Goal: Task Accomplishment & Management: Manage account settings

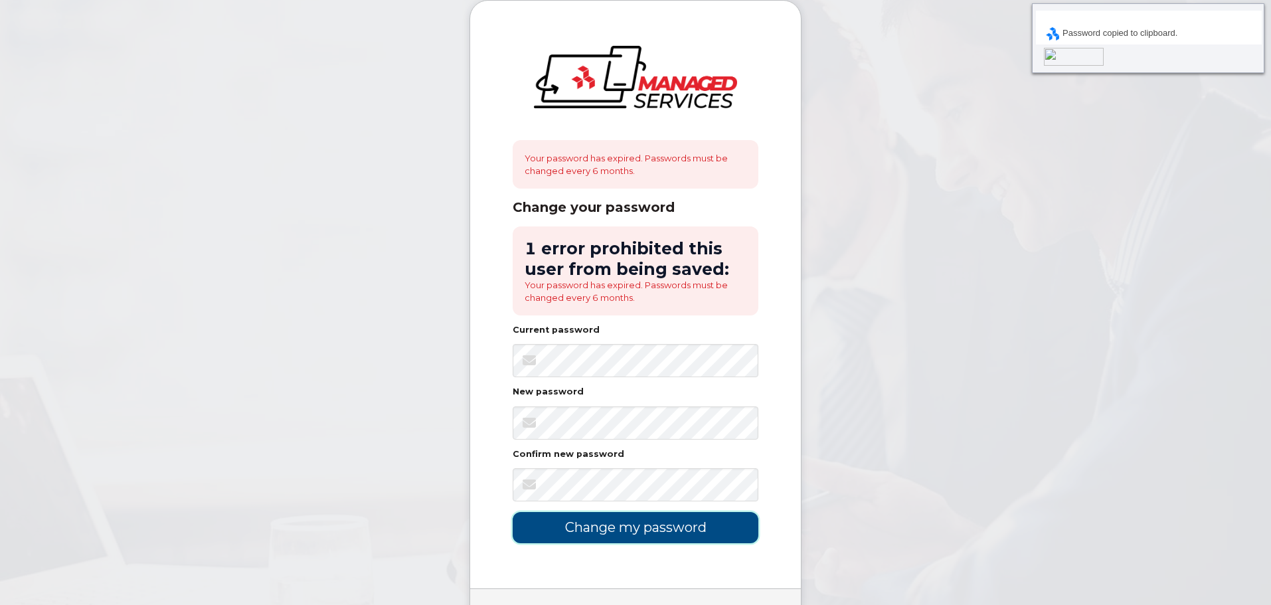
click at [614, 526] on input "Change my password" at bounding box center [636, 527] width 246 height 31
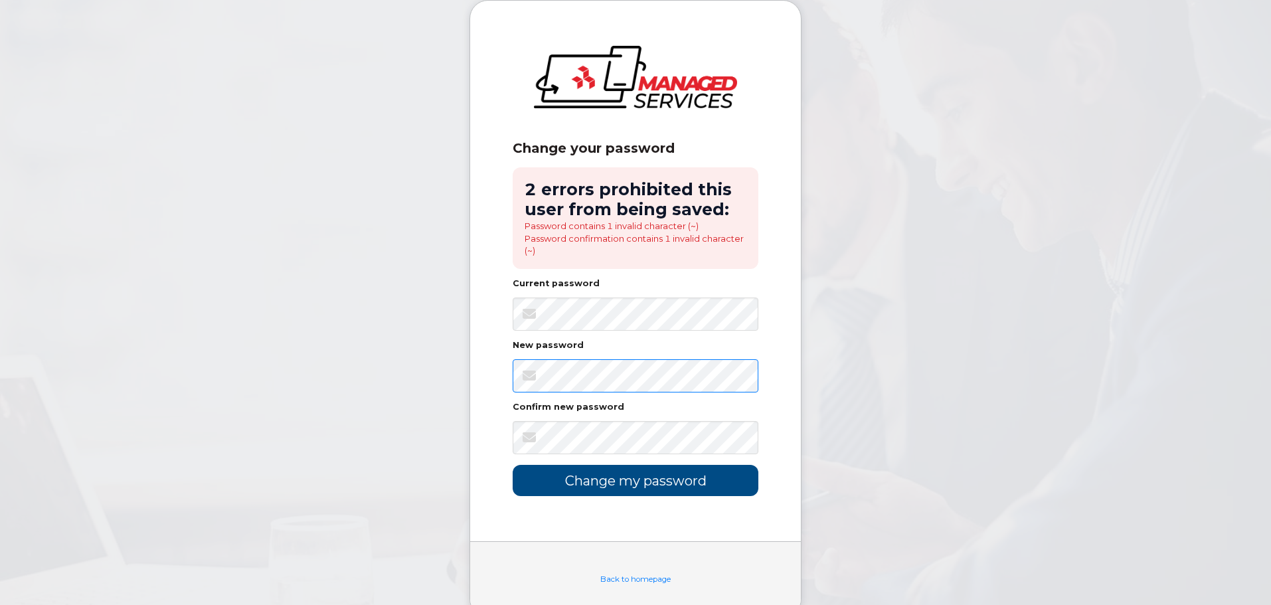
click at [511, 372] on div "Change your password 2 errors prohibited this user from being saved: Password c…" at bounding box center [635, 271] width 331 height 541
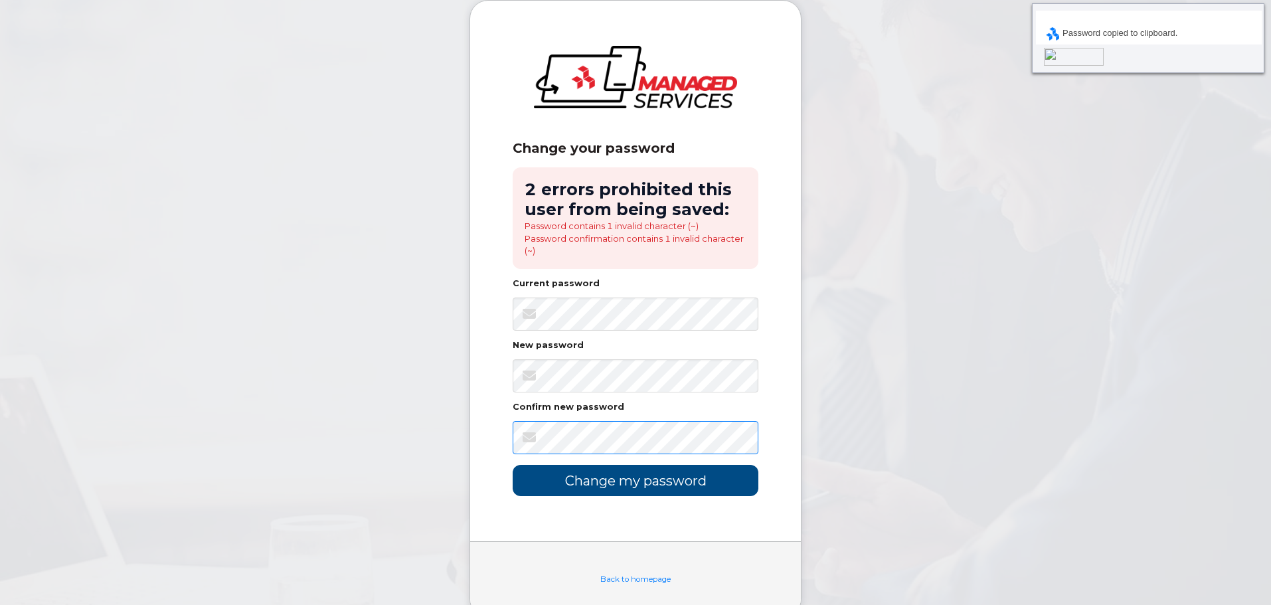
click at [486, 436] on div "Change your password 2 errors prohibited this user from being saved: Password c…" at bounding box center [635, 271] width 331 height 541
click at [619, 476] on input "Change my password" at bounding box center [636, 480] width 246 height 31
click at [458, 434] on body "Change your password 2 errors prohibited this user from being saved: Password c…" at bounding box center [635, 319] width 1271 height 638
click at [611, 481] on input "Change my password" at bounding box center [636, 480] width 246 height 31
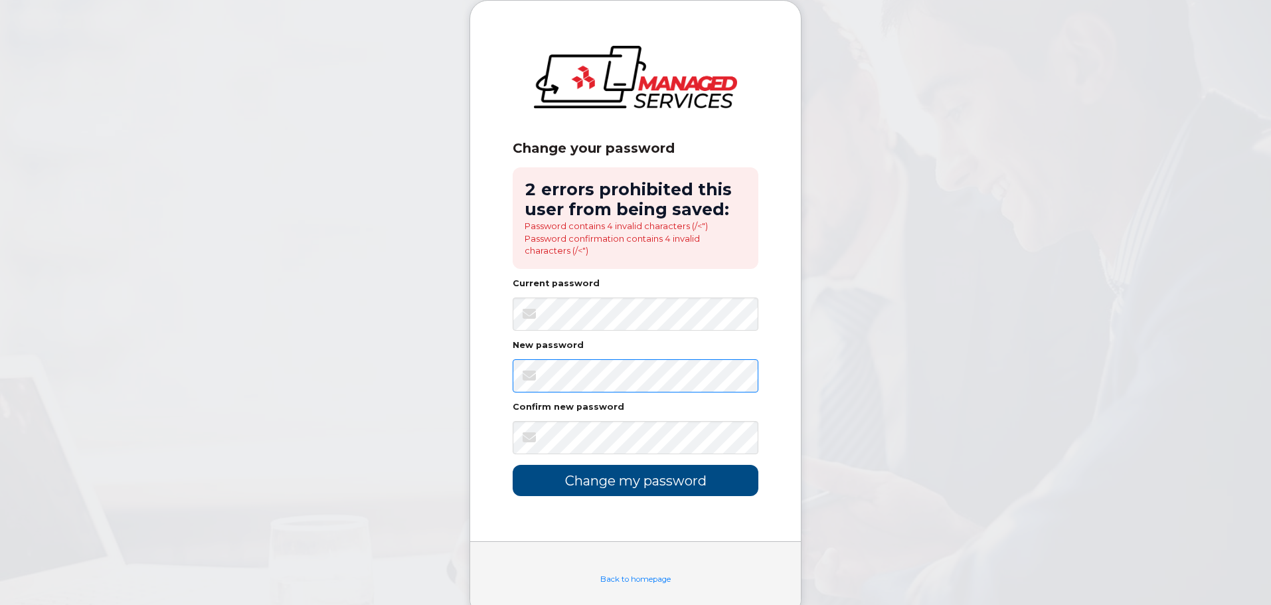
click at [504, 380] on div "Change your password 2 errors prohibited this user from being saved: Password c…" at bounding box center [635, 271] width 331 height 541
click at [485, 434] on div "Change your password 2 errors prohibited this user from being saved: Password c…" at bounding box center [635, 271] width 331 height 541
click at [600, 481] on input "Change my password" at bounding box center [636, 480] width 246 height 31
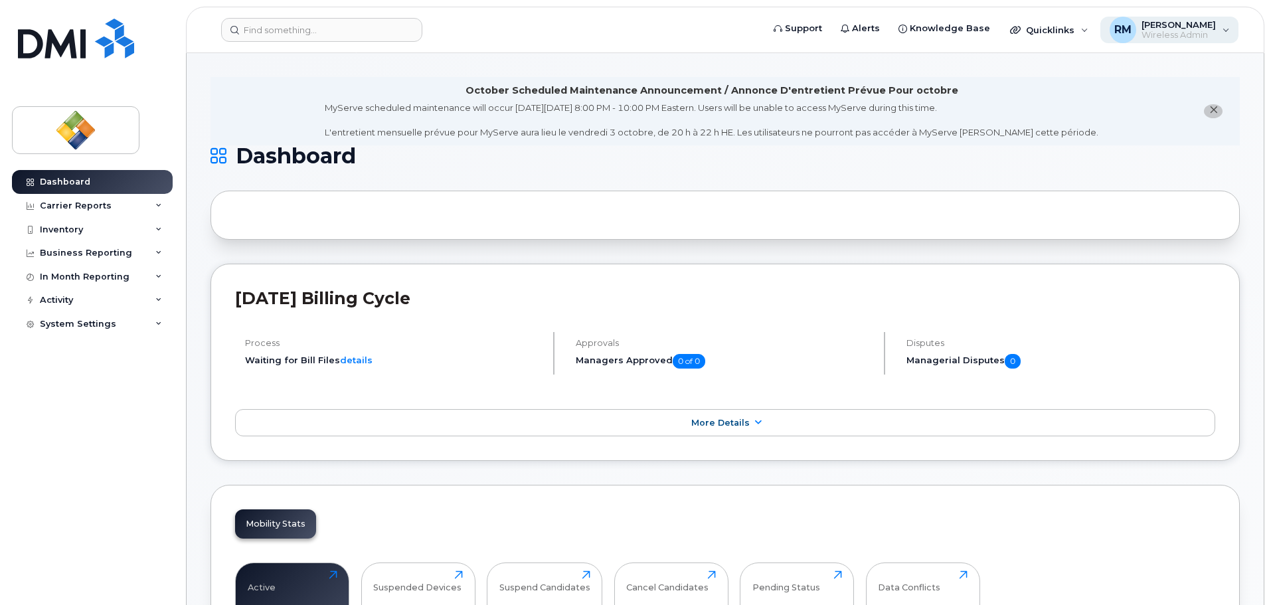
click at [1192, 30] on span "Wireless Admin" at bounding box center [1179, 35] width 74 height 11
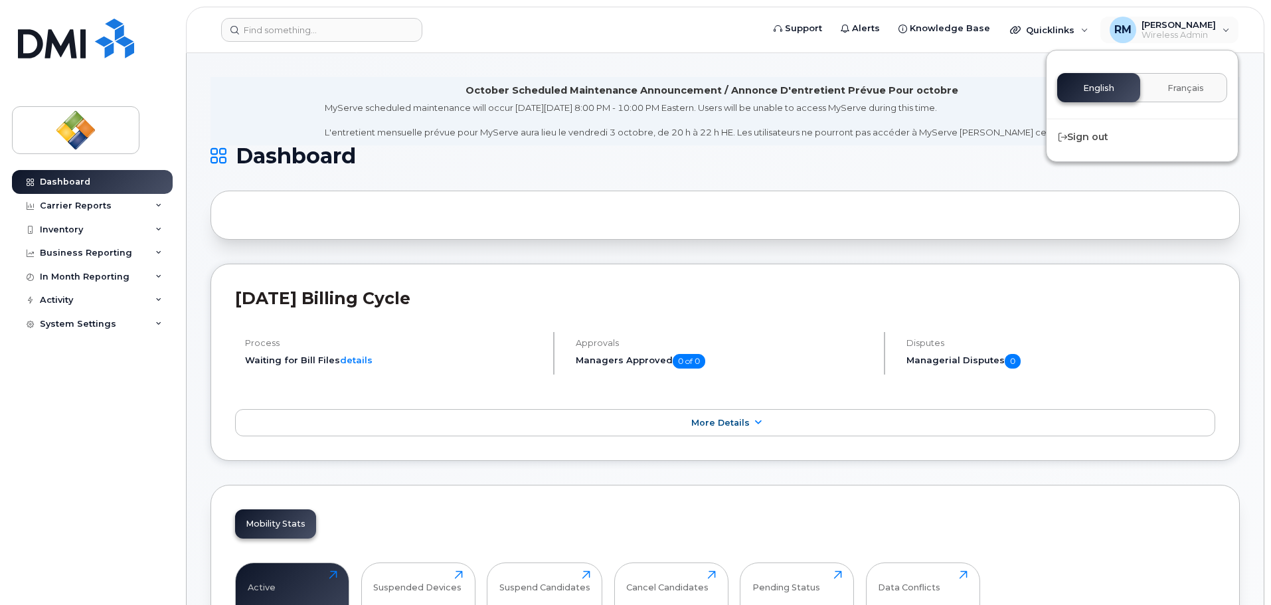
click at [549, 217] on div at bounding box center [726, 215] width 1030 height 49
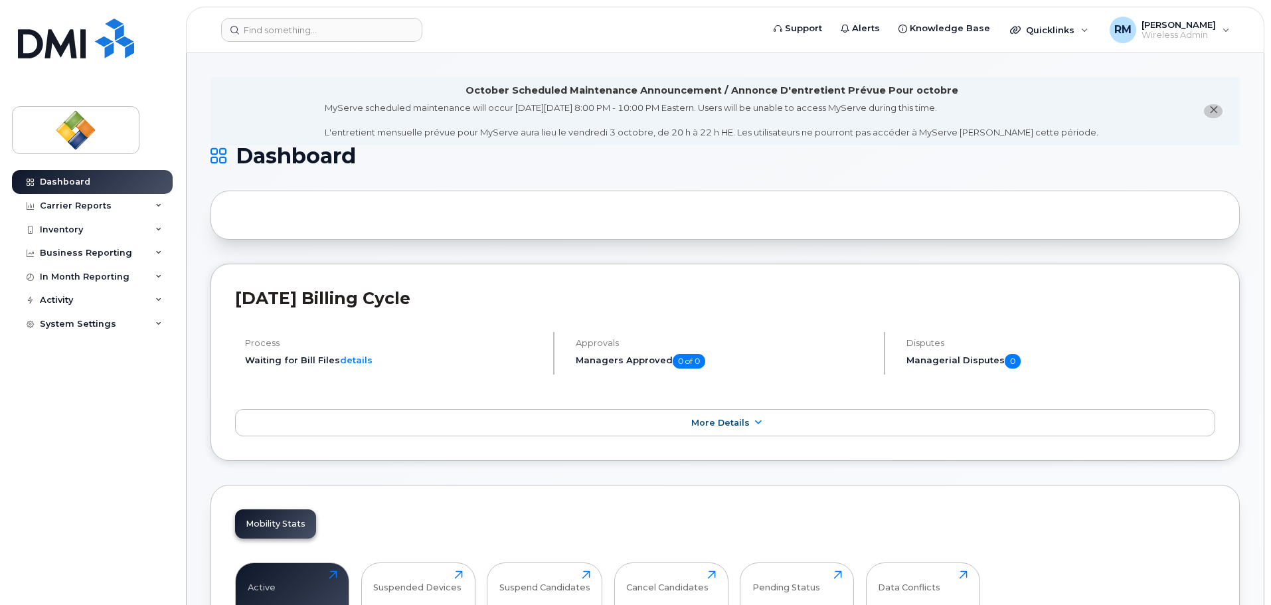
click at [378, 236] on div at bounding box center [726, 215] width 1030 height 49
click at [422, 238] on div at bounding box center [726, 215] width 1030 height 49
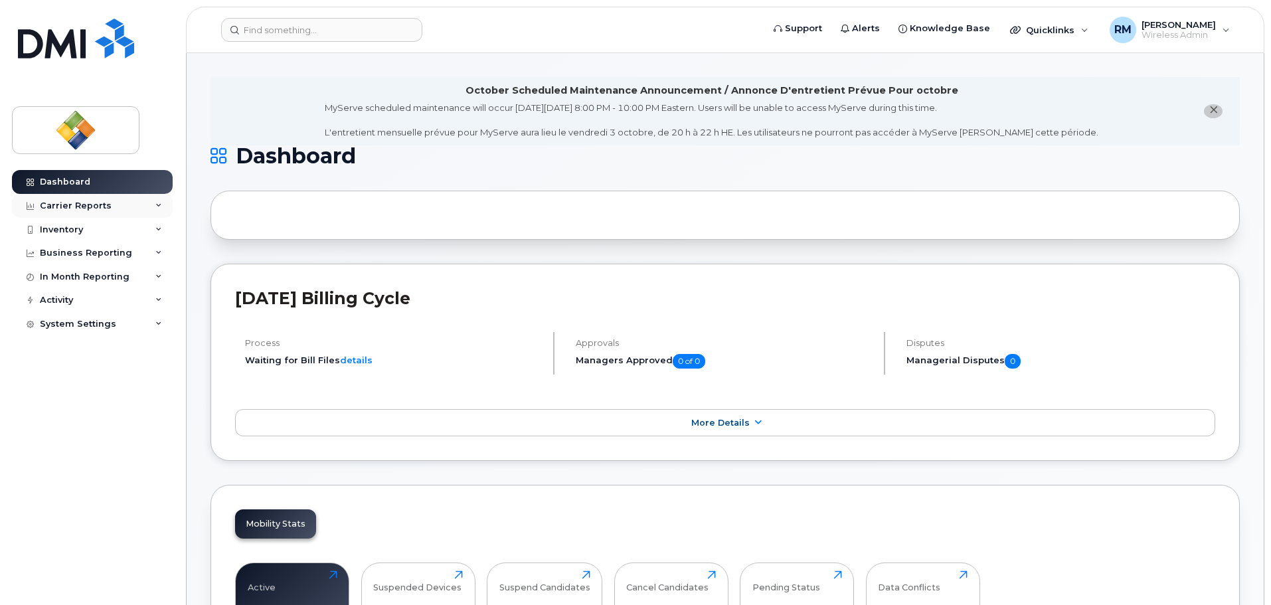
click at [96, 203] on div "Carrier Reports" at bounding box center [76, 206] width 72 height 11
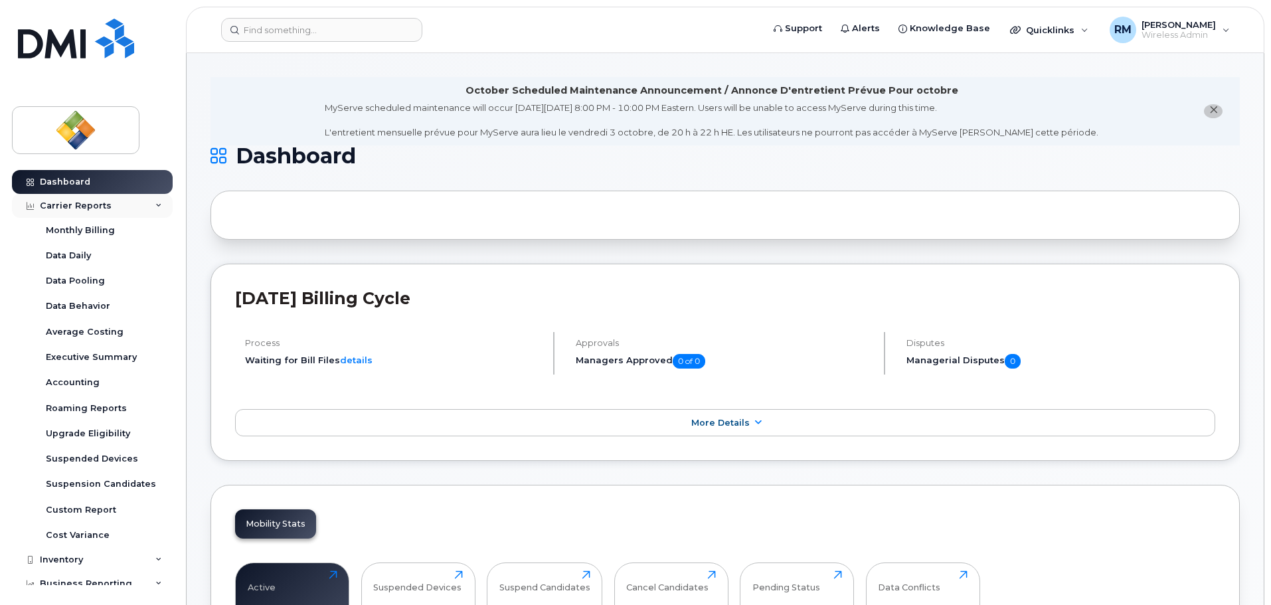
click at [96, 203] on div "Carrier Reports" at bounding box center [76, 206] width 72 height 11
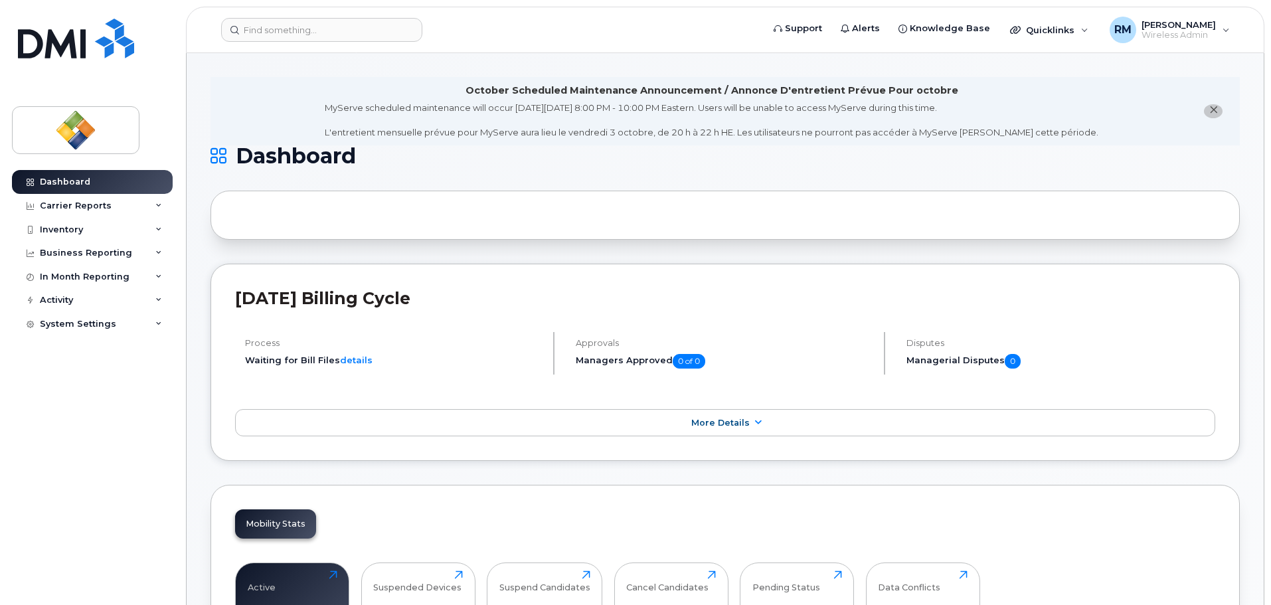
click at [304, 98] on li "October Scheduled Maintenance Announcement / Annonce D'entretient Prévue Pour o…" at bounding box center [726, 111] width 1030 height 68
click at [352, 364] on link "details" at bounding box center [356, 360] width 33 height 11
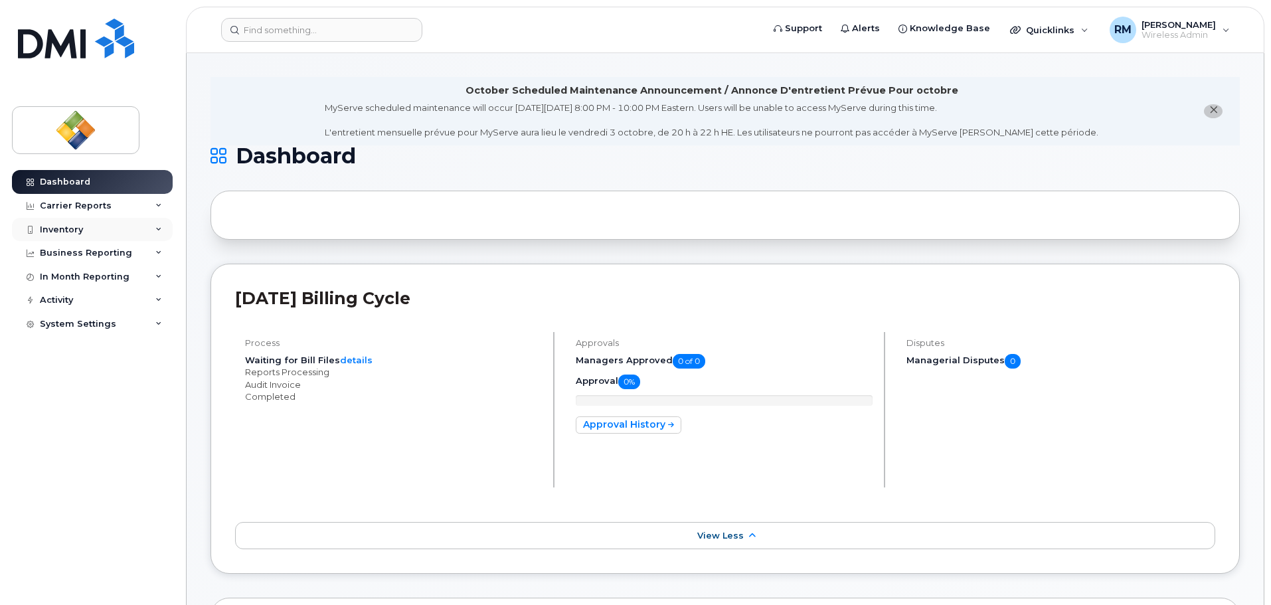
click at [73, 225] on div "Inventory" at bounding box center [61, 230] width 43 height 11
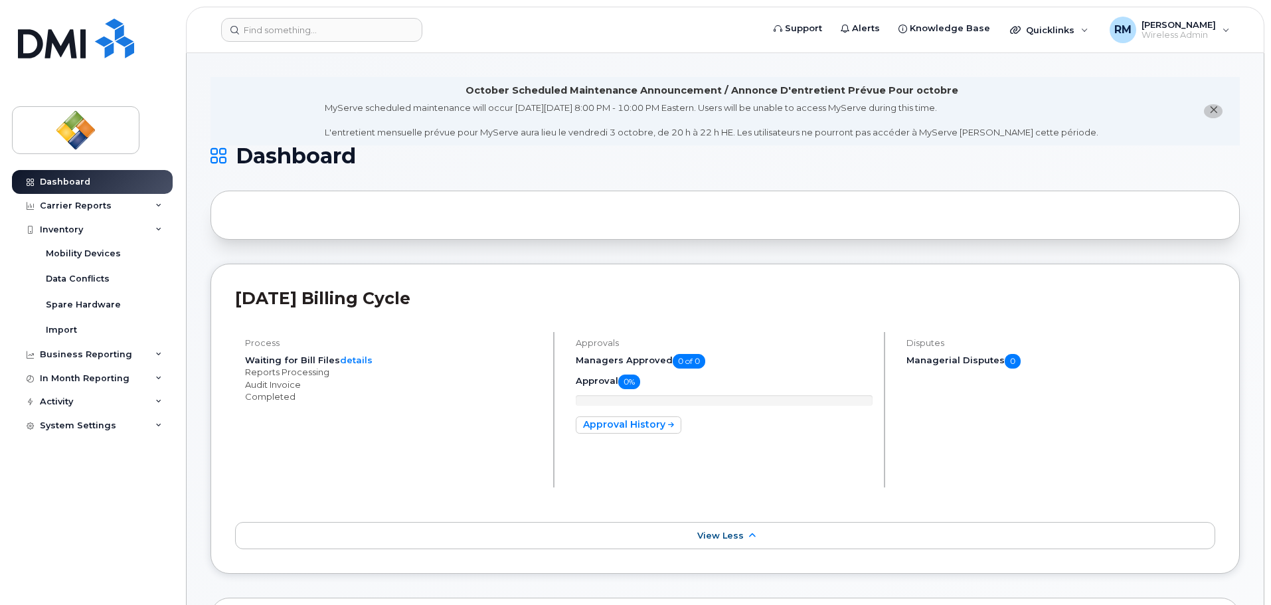
click at [751, 151] on h1 "Dashboard" at bounding box center [722, 155] width 1023 height 21
click at [201, 29] on header "Support Alerts Knowledge Base Quicklinks Suspend / Cancel Device Change SIM Car…" at bounding box center [725, 30] width 1079 height 46
click at [143, 501] on div "Dashboard Carrier Reports Monthly Billing Data Daily Data Pooling Data Behavior…" at bounding box center [94, 377] width 164 height 415
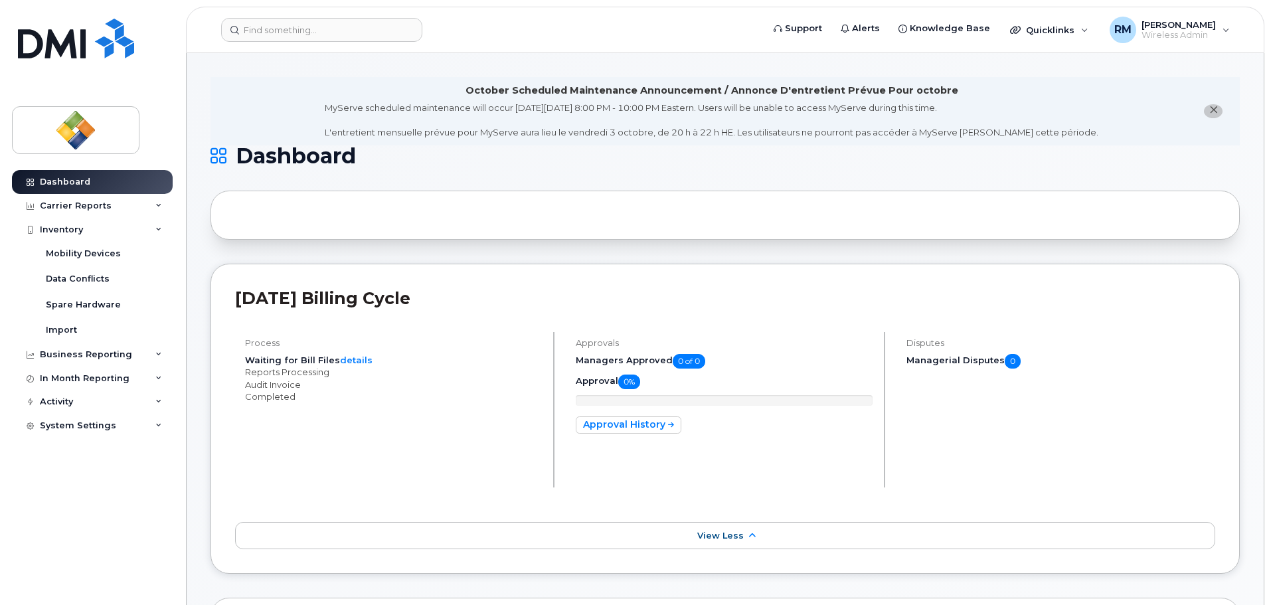
click at [262, 88] on li "October Scheduled Maintenance Announcement / Annonce D'entretient Prévue Pour o…" at bounding box center [726, 111] width 1030 height 68
click at [737, 534] on span "View Less" at bounding box center [720, 536] width 46 height 10
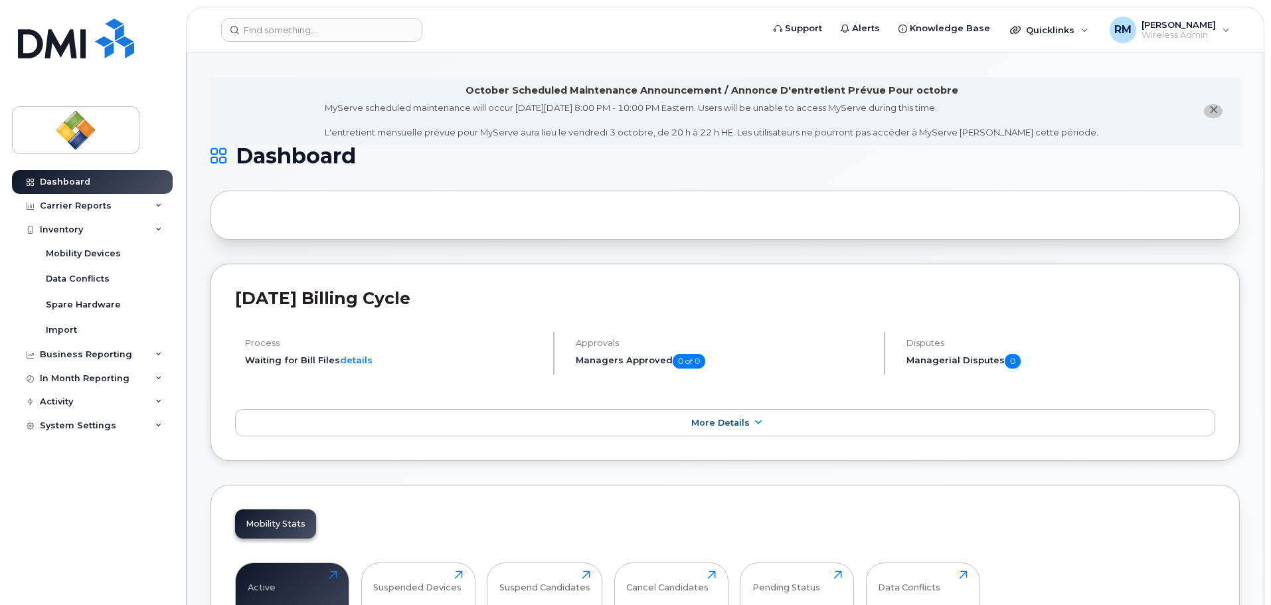
click at [477, 139] on li "October Scheduled Maintenance Announcement / Annonce D'entretient Prévue Pour o…" at bounding box center [726, 111] width 1030 height 68
click at [1210, 115] on span "close notification" at bounding box center [1213, 110] width 11 height 11
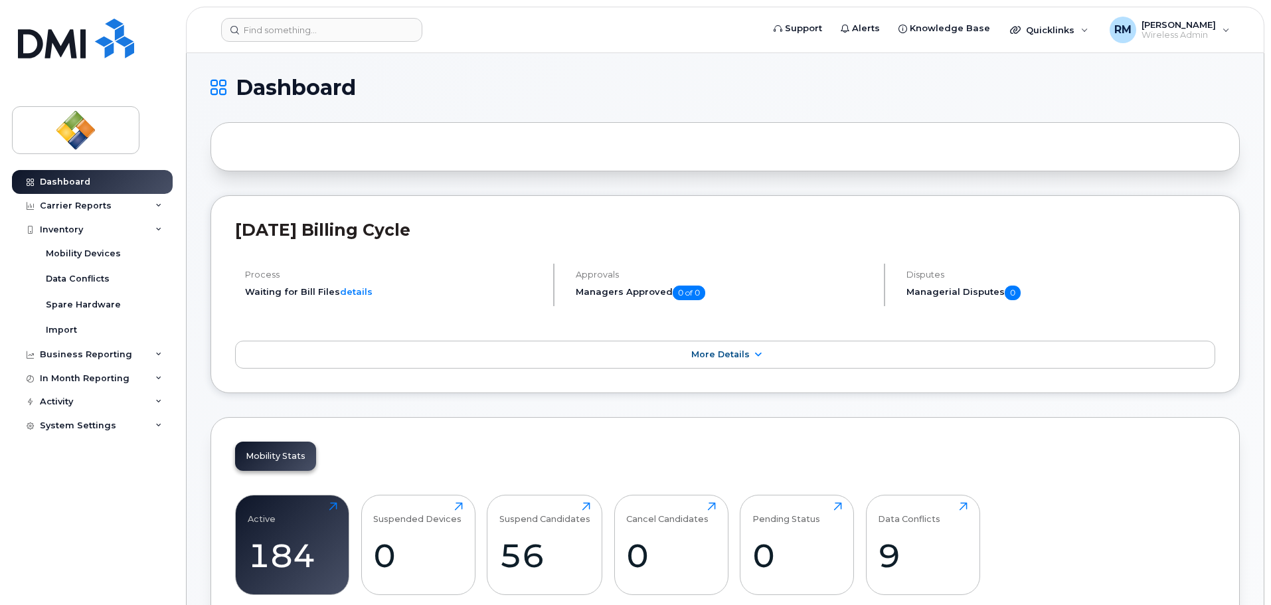
click at [1071, 31] on div "Quicklinks" at bounding box center [1049, 30] width 97 height 27
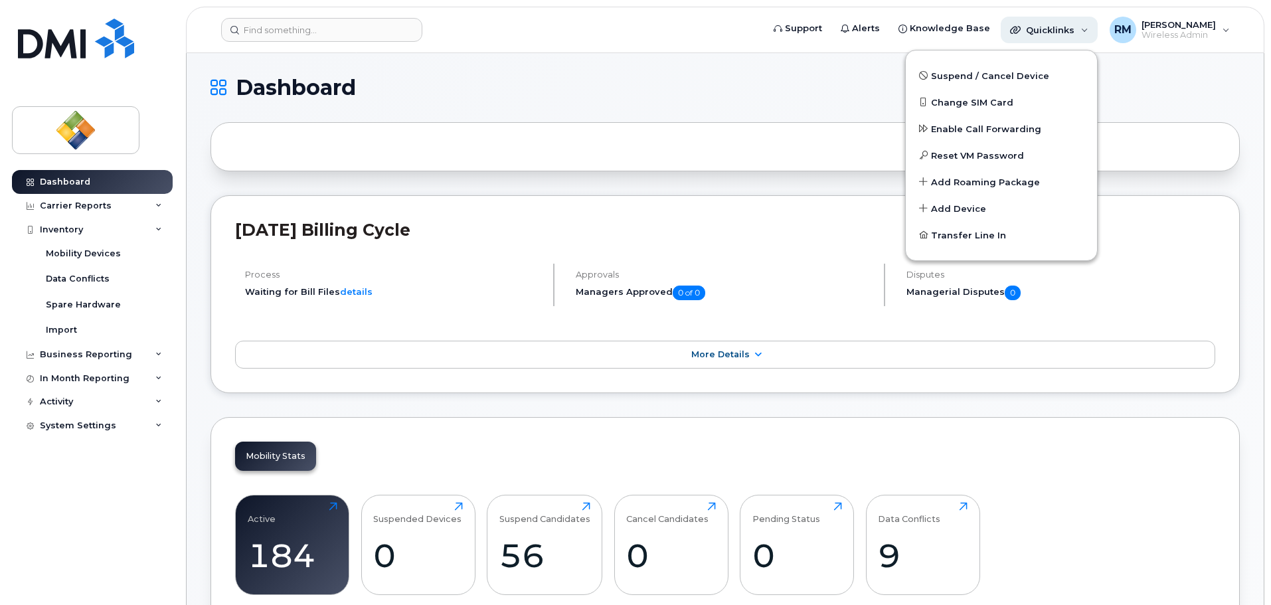
click at [1071, 31] on div "Quicklinks" at bounding box center [1049, 30] width 97 height 27
